Goal: Find specific page/section: Find specific page/section

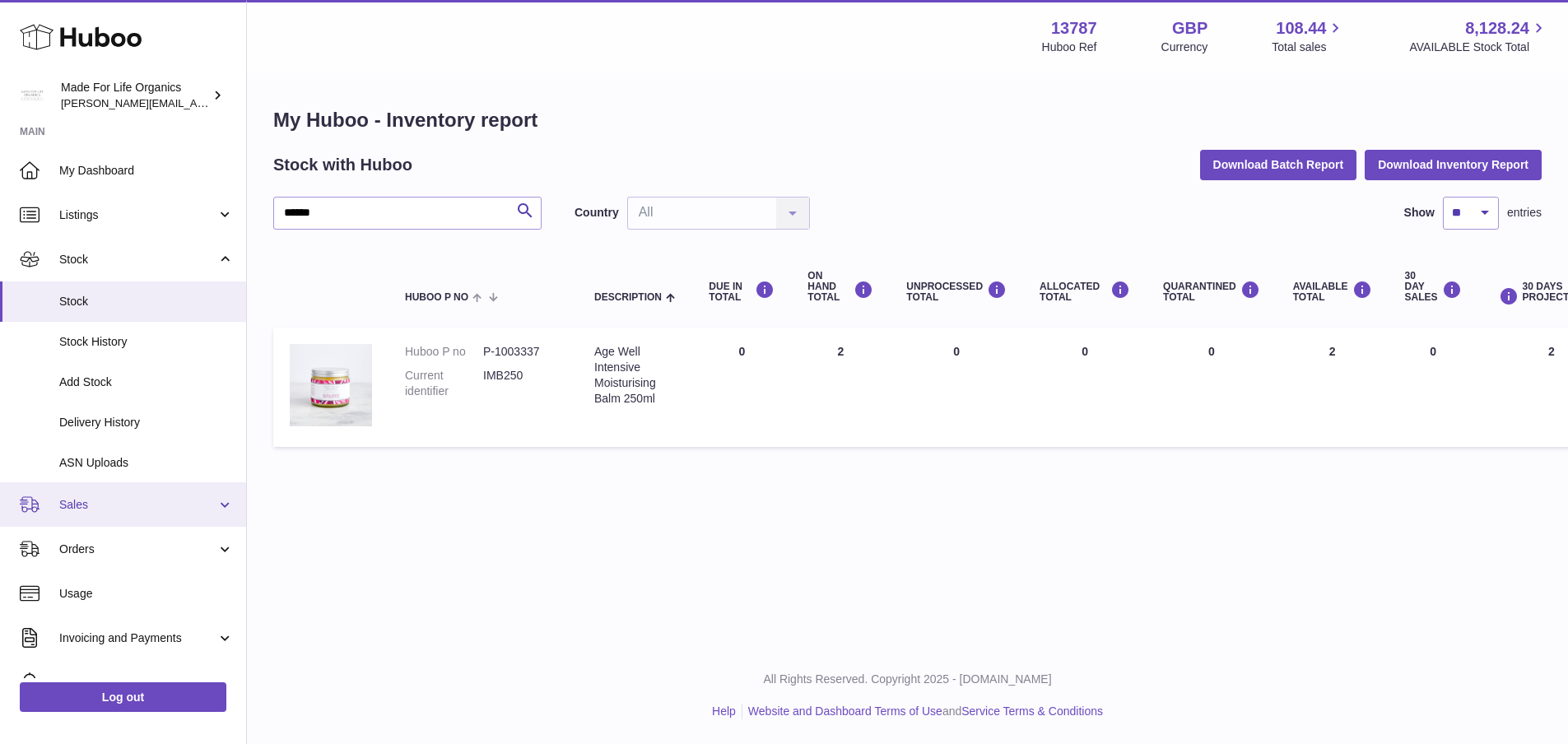
click at [104, 509] on span "Sales" at bounding box center [138, 505] width 157 height 16
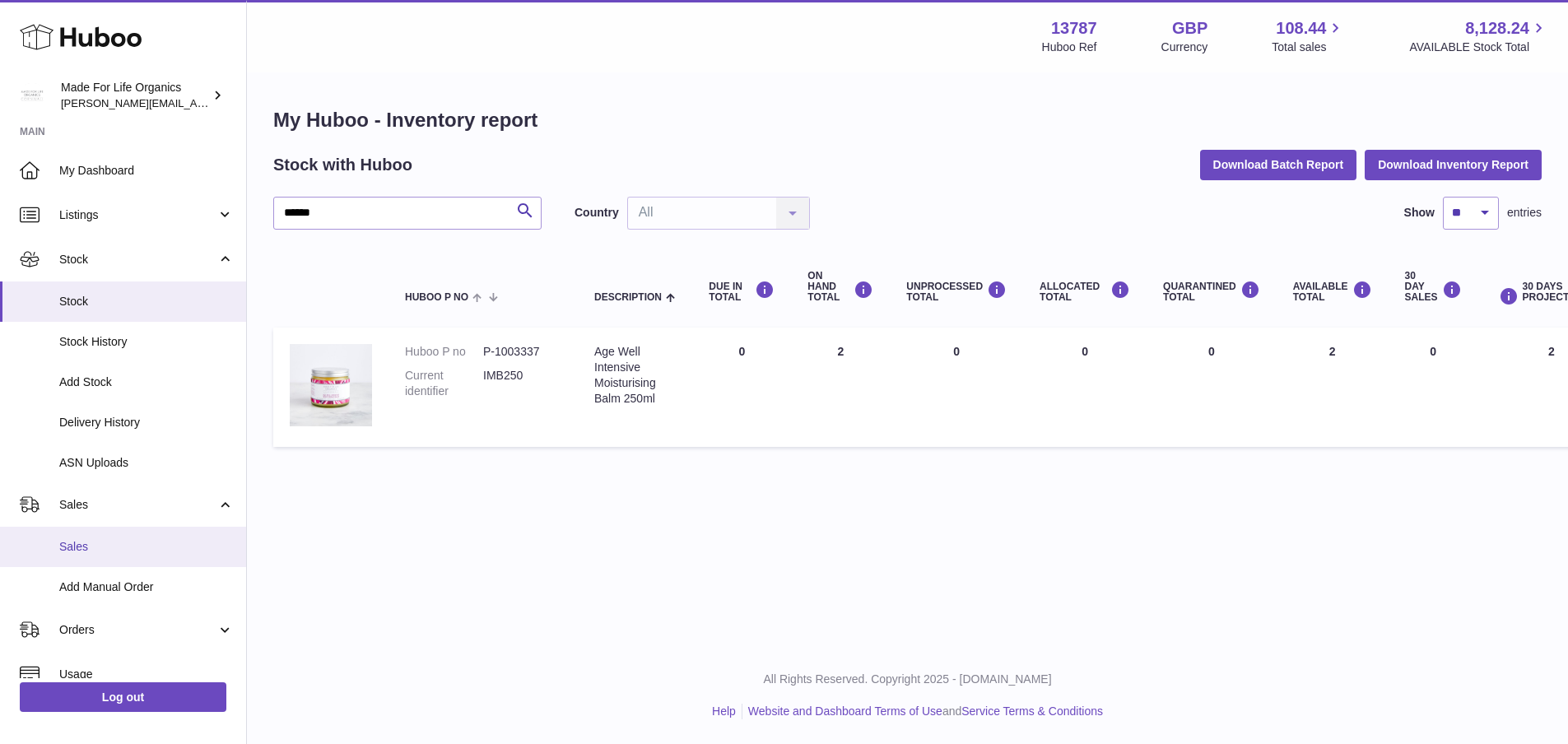
click at [100, 558] on link "Sales" at bounding box center [123, 546] width 246 height 41
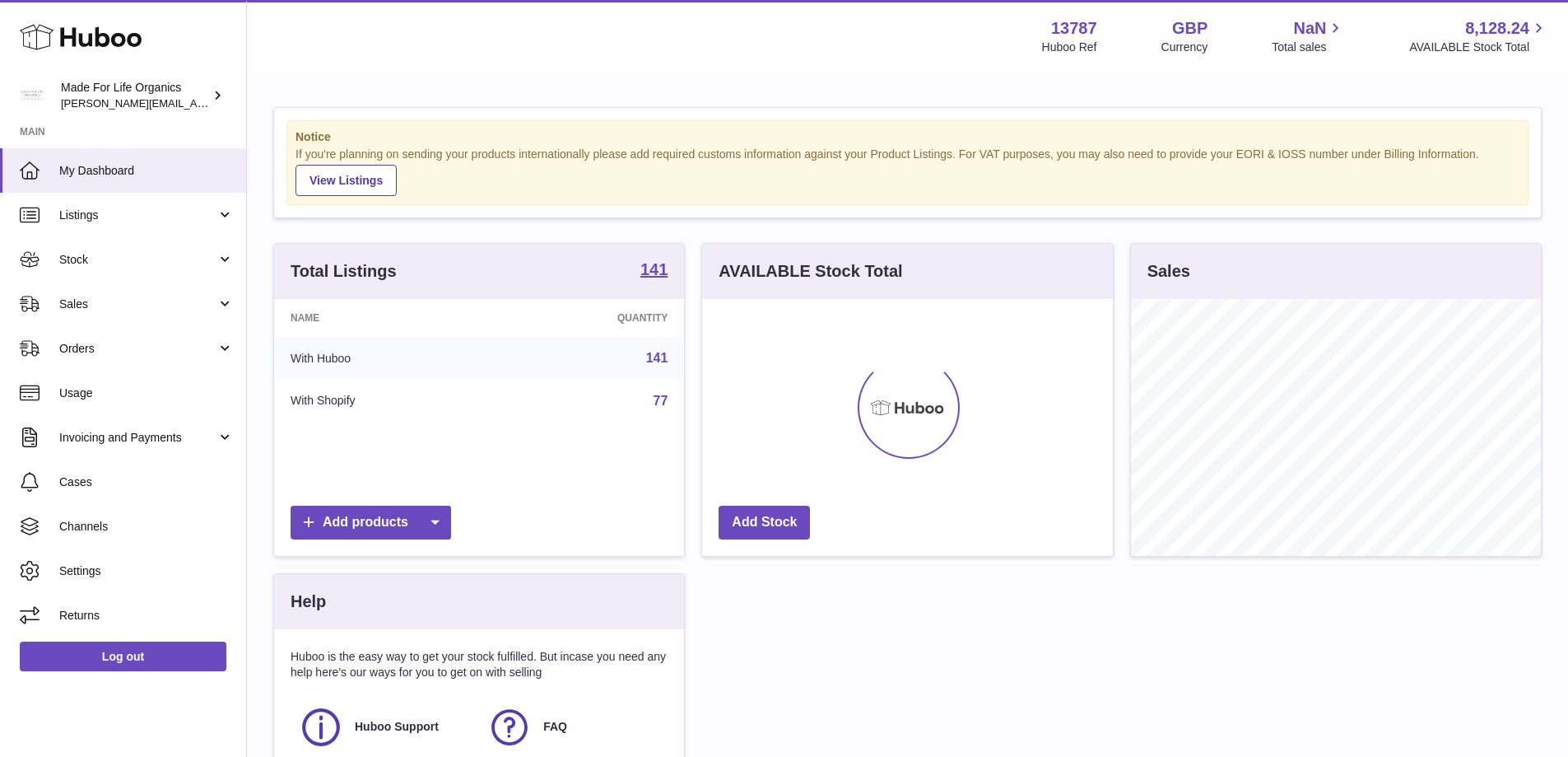
scroll to position [257, 411]
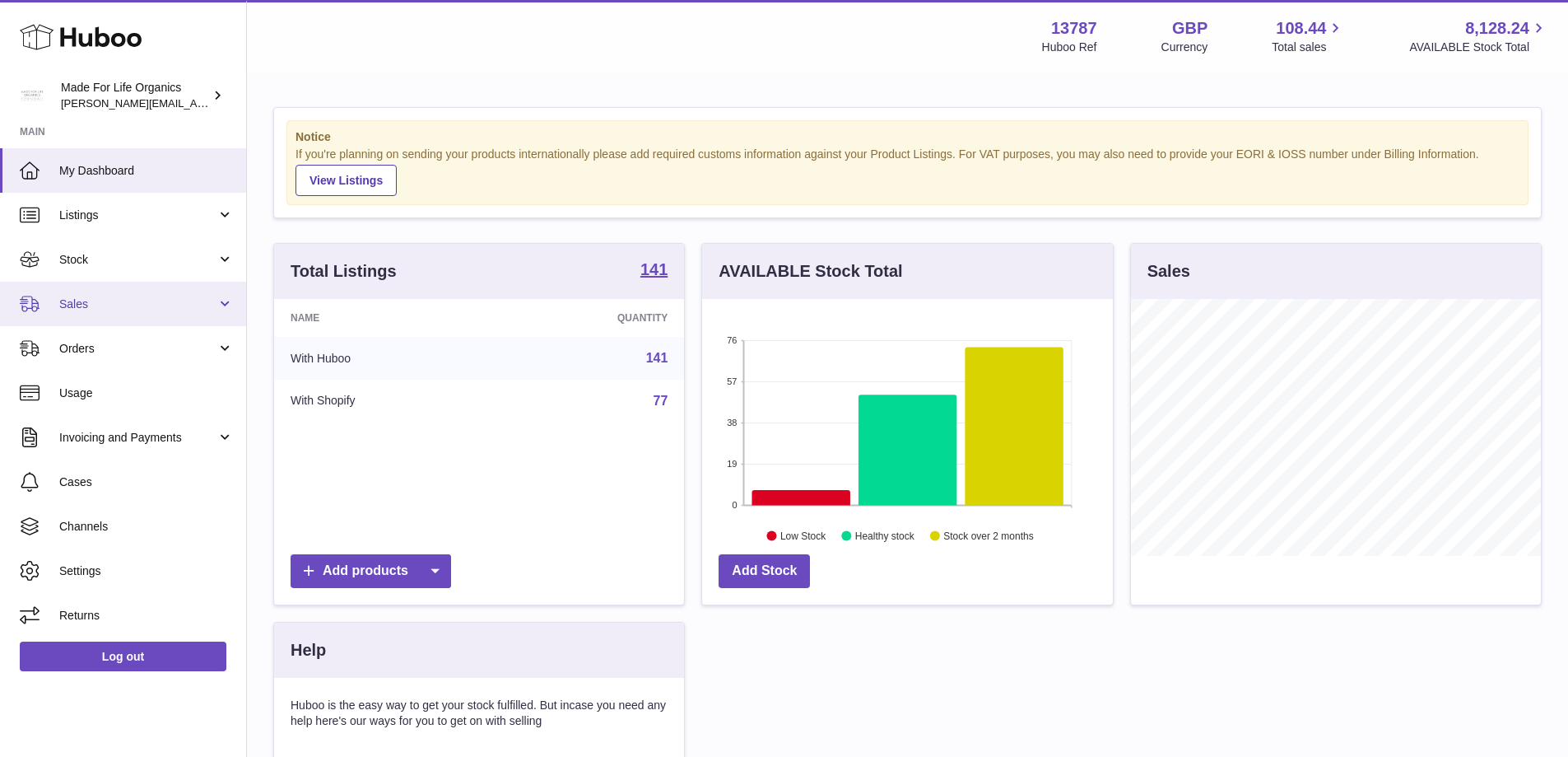
click at [70, 292] on link "Sales" at bounding box center [123, 303] width 246 height 45
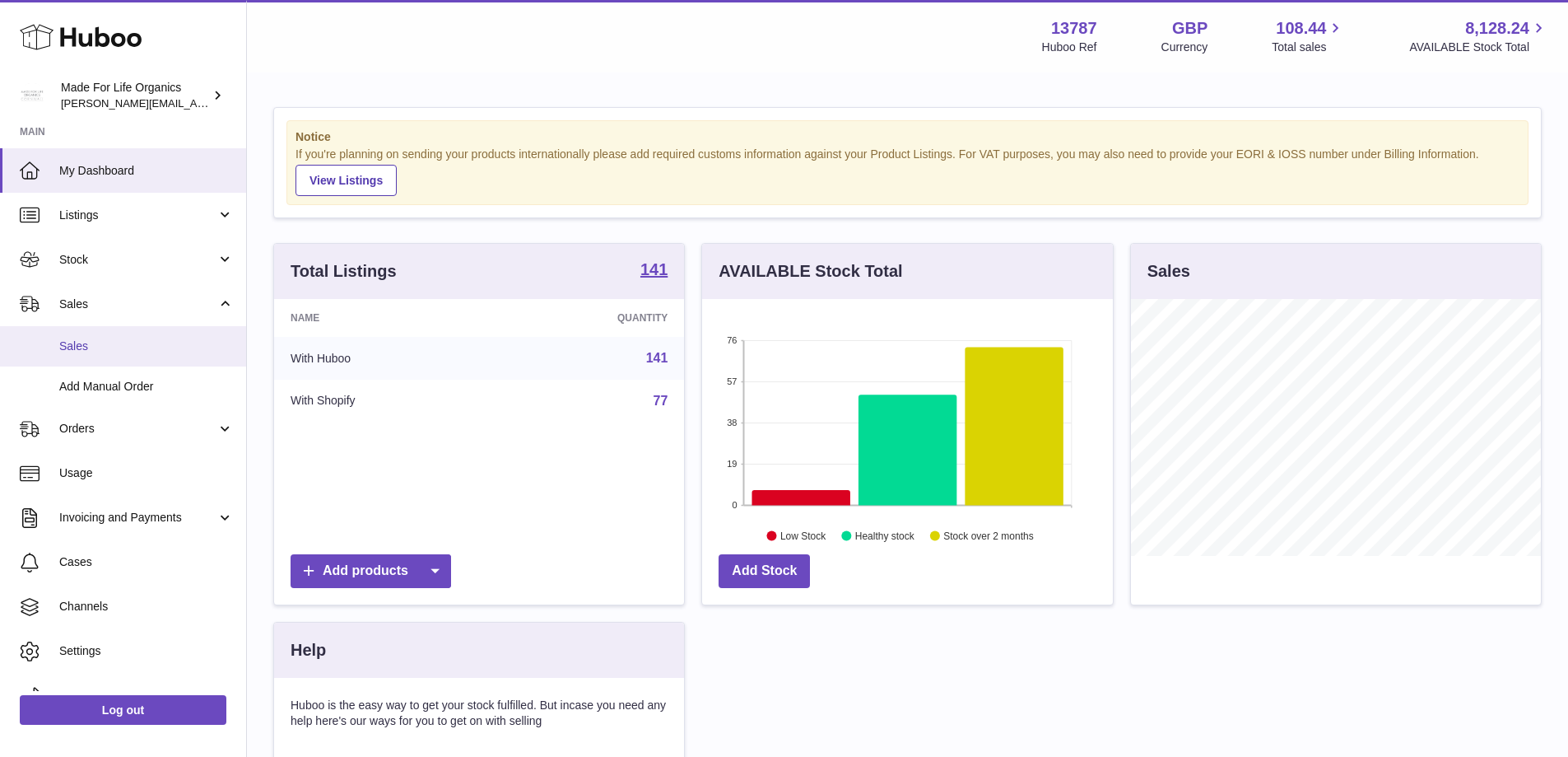
click at [79, 348] on span "Sales" at bounding box center [147, 346] width 174 height 16
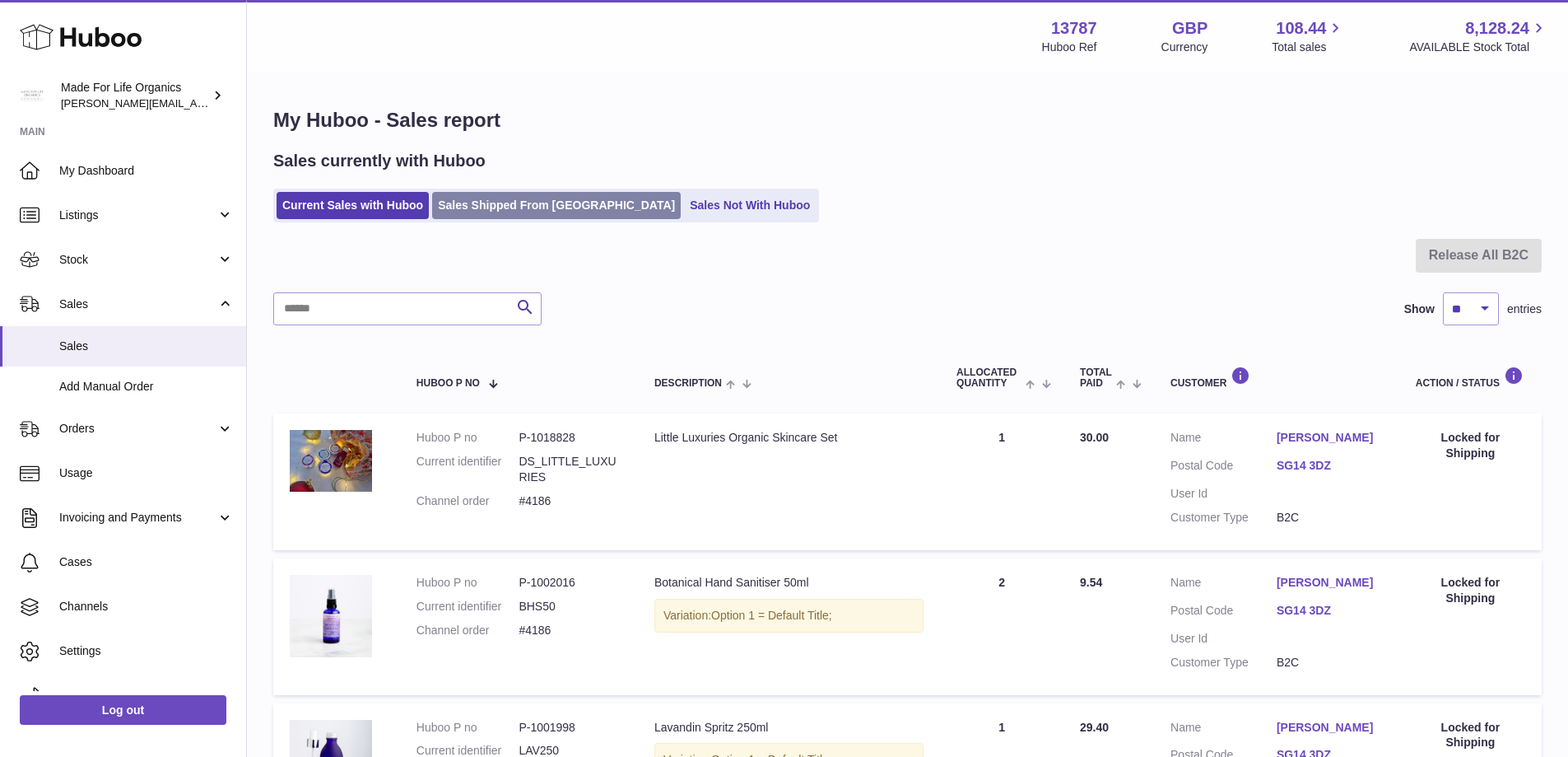
click at [471, 197] on link "Sales Shipped From Huboo" at bounding box center [556, 206] width 249 height 27
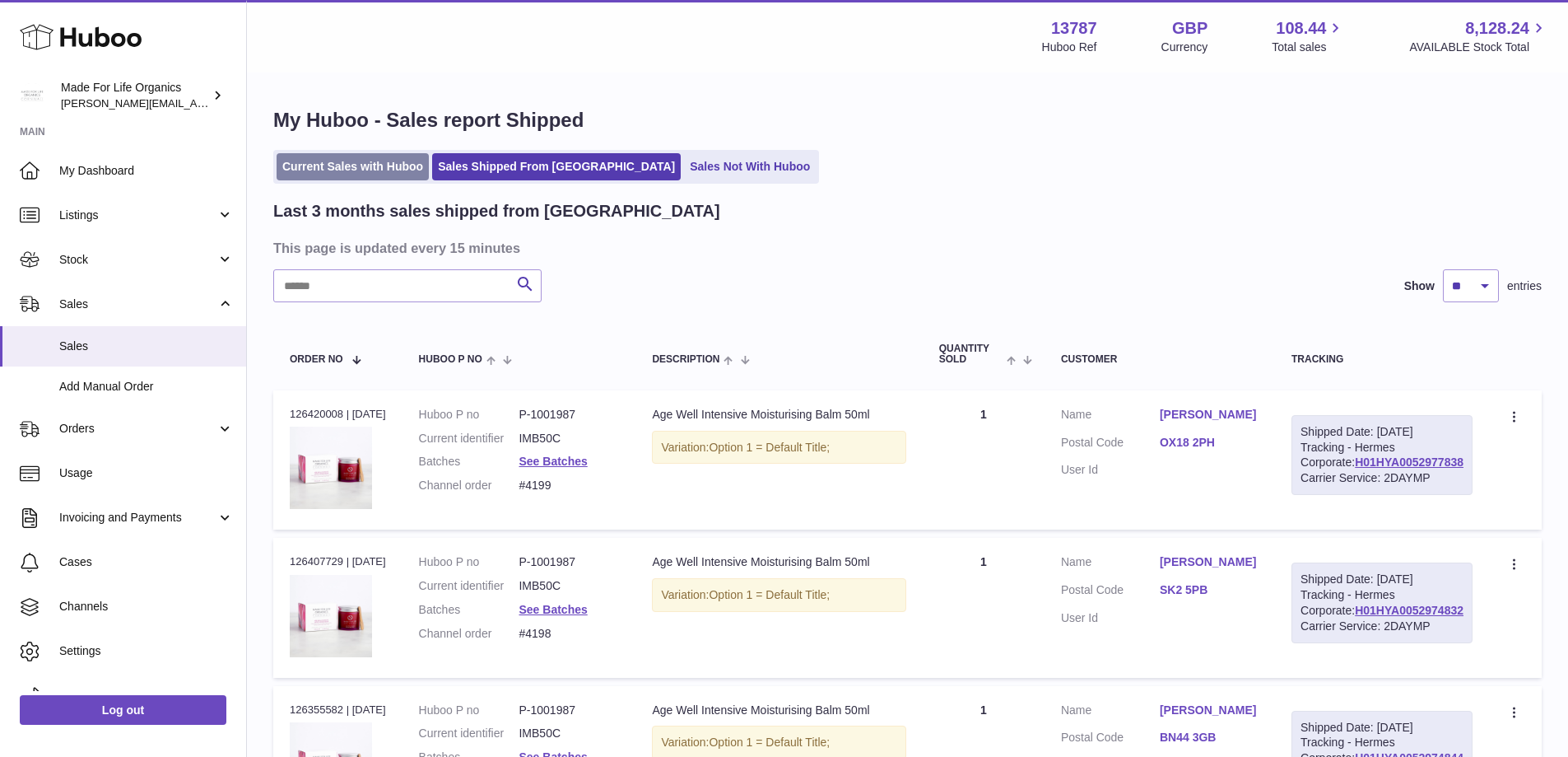
click at [327, 171] on link "Current Sales with Huboo" at bounding box center [352, 167] width 152 height 27
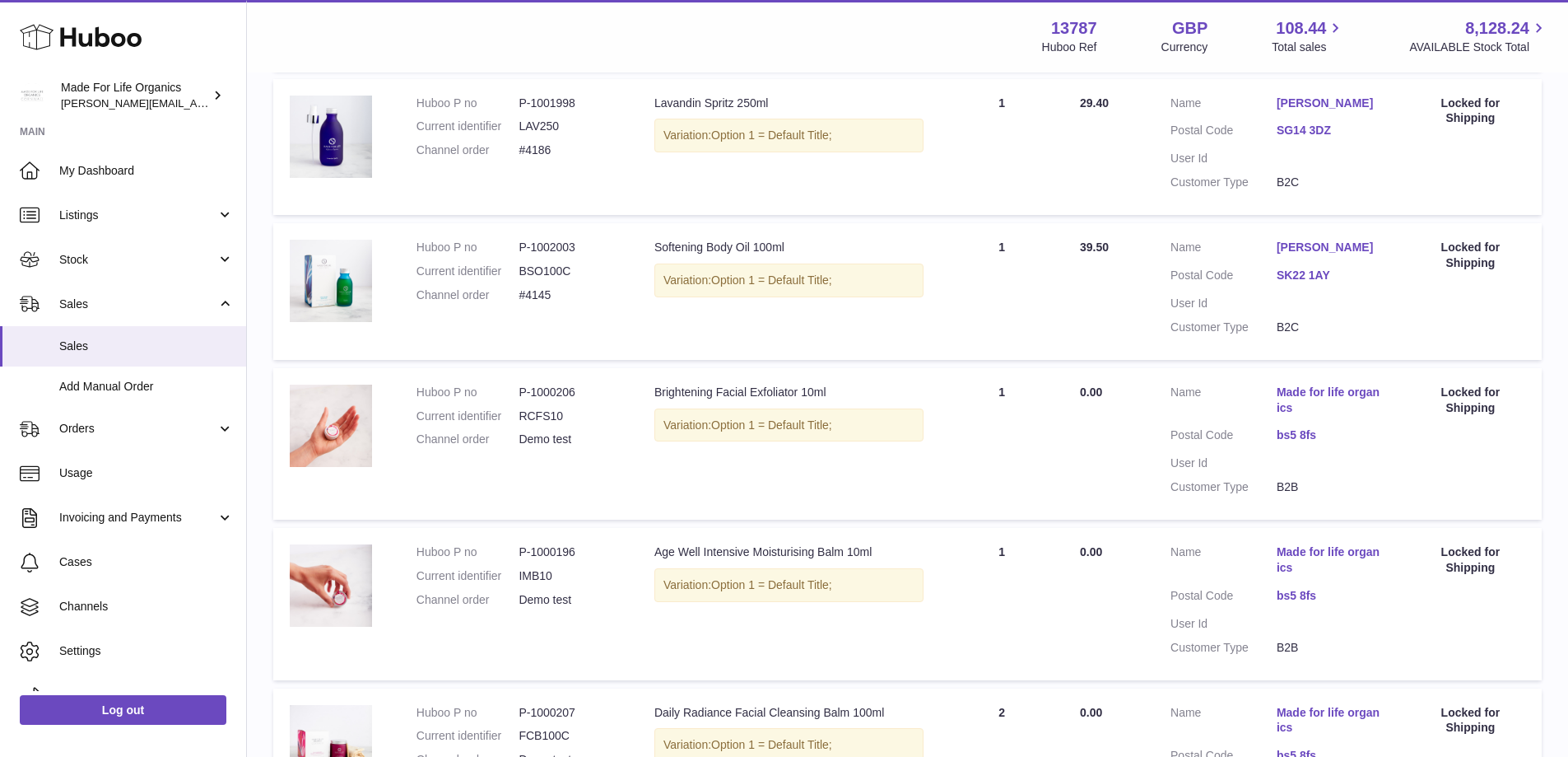
scroll to position [165, 0]
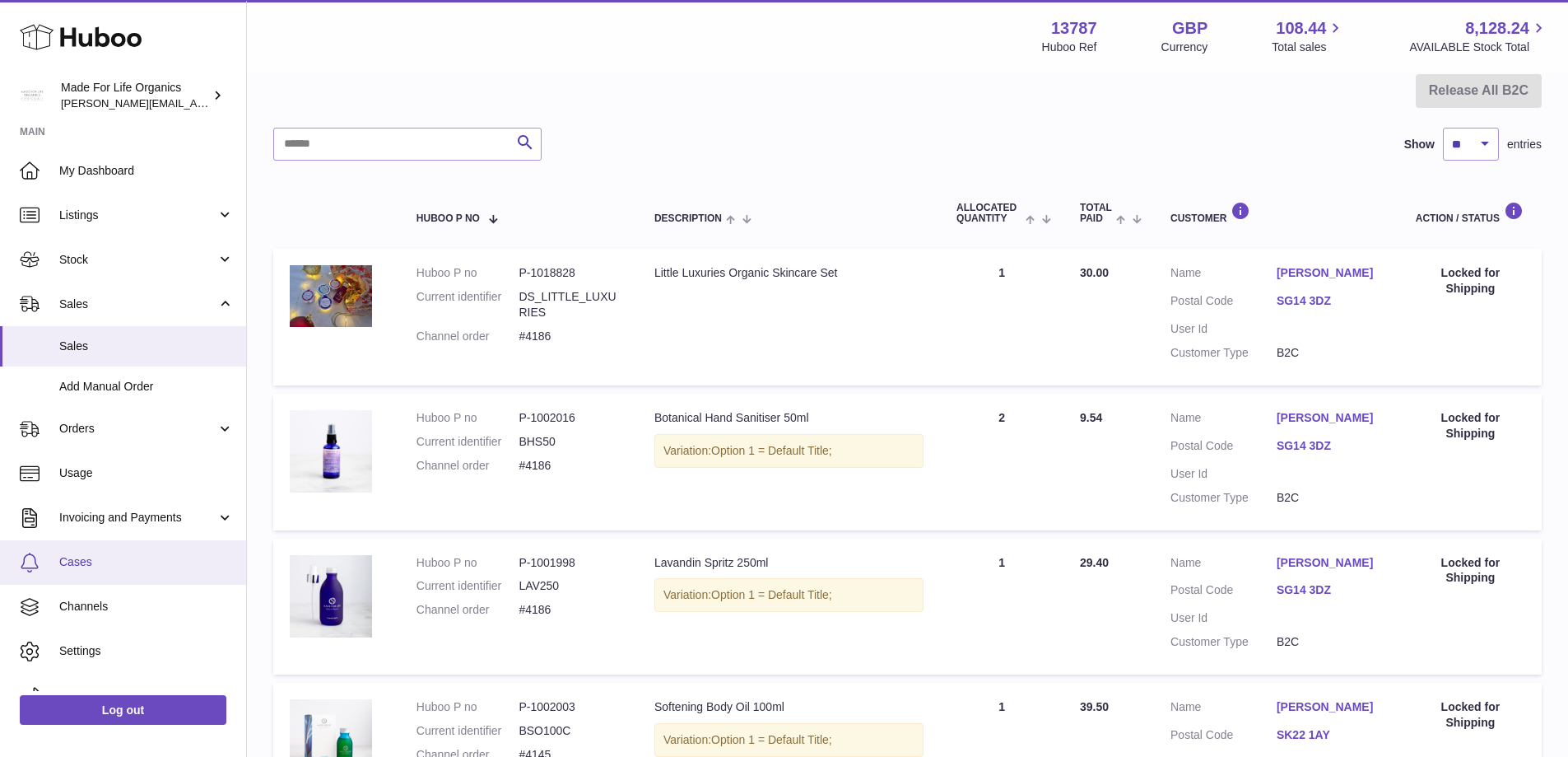
click at [93, 550] on link "Cases" at bounding box center [123, 562] width 246 height 45
